Goal: Share content

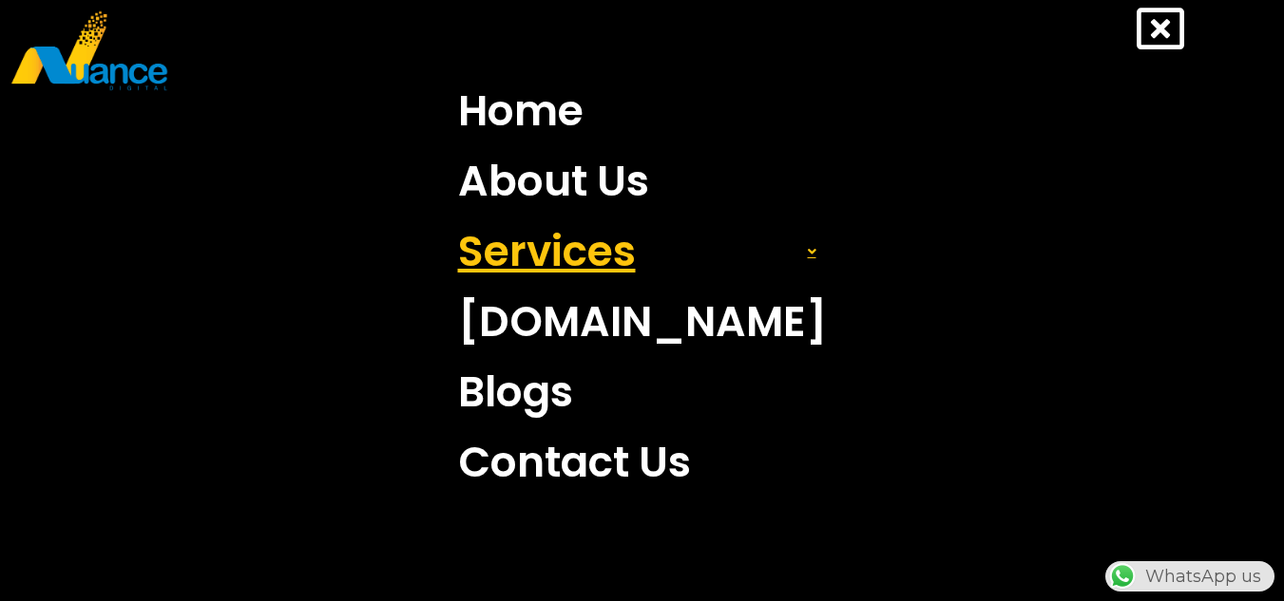
click at [808, 257] on icon at bounding box center [812, 251] width 9 height 13
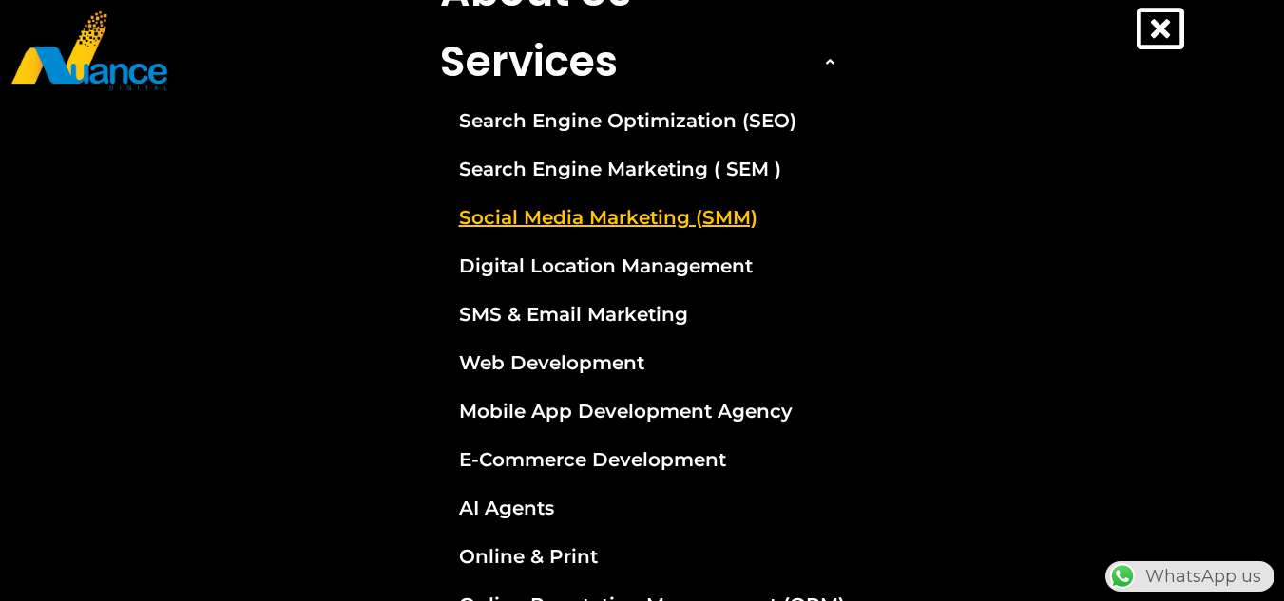
click at [620, 204] on link "Social Media Marketing (SMM)" at bounding box center [642, 218] width 433 height 48
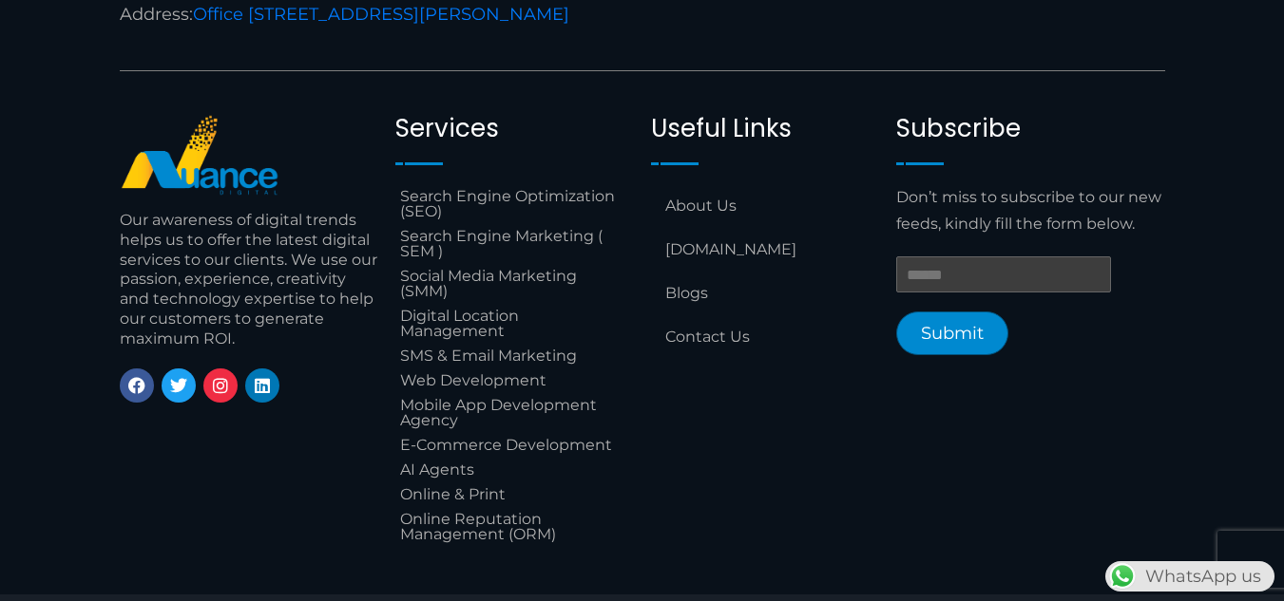
scroll to position [2748, 0]
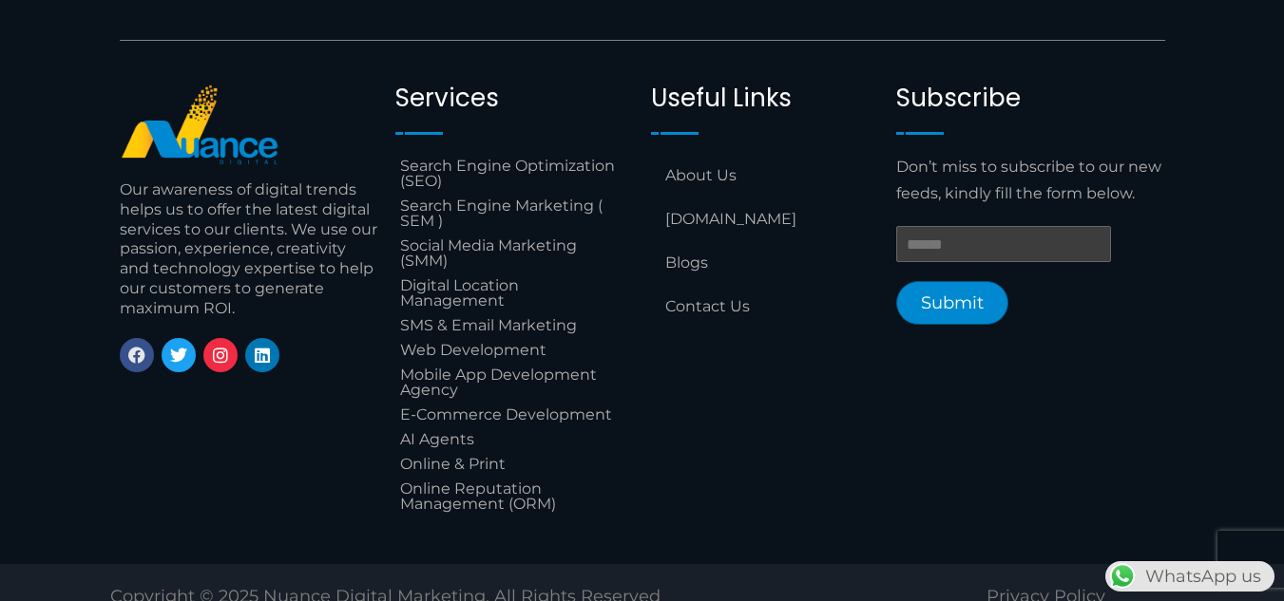
click at [124, 338] on link "Facebook" at bounding box center [137, 355] width 34 height 34
